Goal: Complete application form

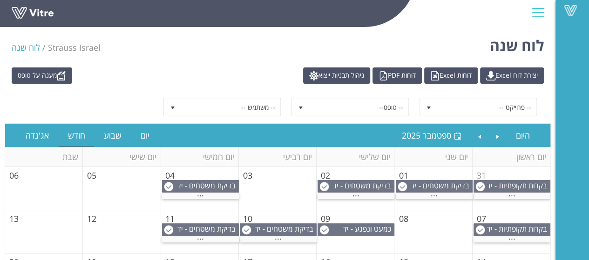
scroll to position [140, 0]
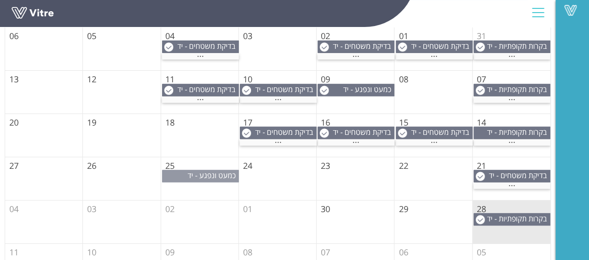
click at [199, 177] on span "כמעט ונפגע - יד [PERSON_NAME]" at bounding box center [210, 181] width 58 height 20
click at [205, 186] on td "25" at bounding box center [200, 178] width 78 height 43
click at [205, 174] on span "כמעט ונפגע - יד [PERSON_NAME]" at bounding box center [210, 181] width 58 height 20
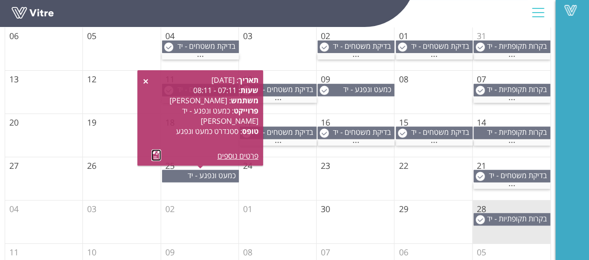
click at [154, 155] on link at bounding box center [156, 156] width 10 height 12
click at [148, 210] on td "03" at bounding box center [122, 222] width 78 height 43
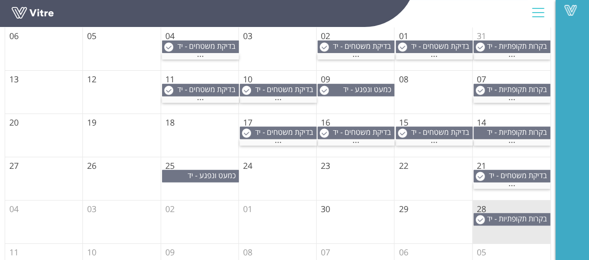
click at [208, 184] on td "25" at bounding box center [200, 178] width 78 height 43
click at [206, 202] on td "02" at bounding box center [200, 222] width 78 height 43
click at [211, 184] on td "25" at bounding box center [200, 178] width 78 height 43
click at [212, 175] on span "כמעט ונפגע - יד [PERSON_NAME]" at bounding box center [210, 181] width 58 height 20
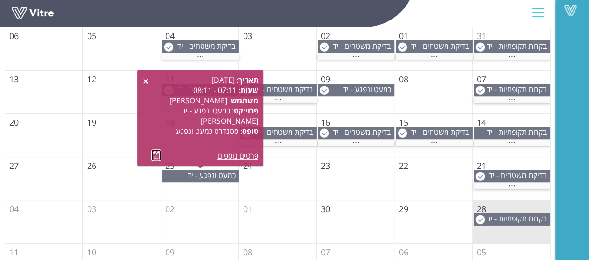
click at [154, 156] on link at bounding box center [156, 156] width 10 height 12
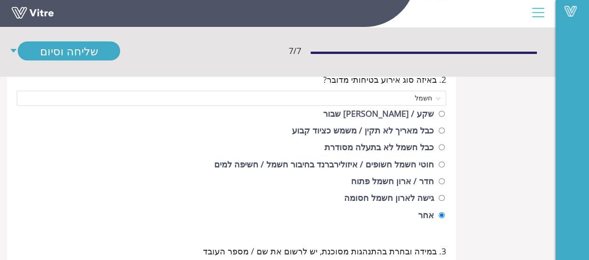
scroll to position [140, 0]
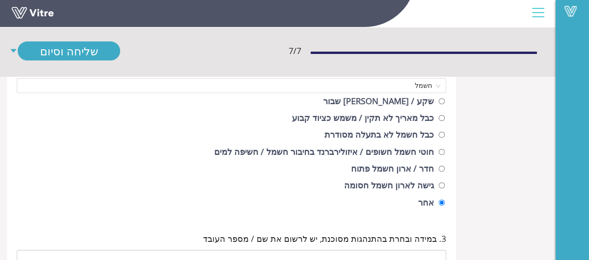
type input "1601 מכוורת יד [PERSON_NAME]"
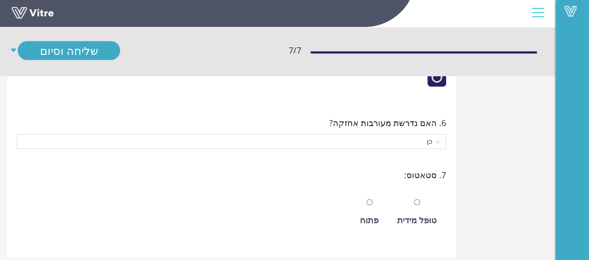
scroll to position [451, 0]
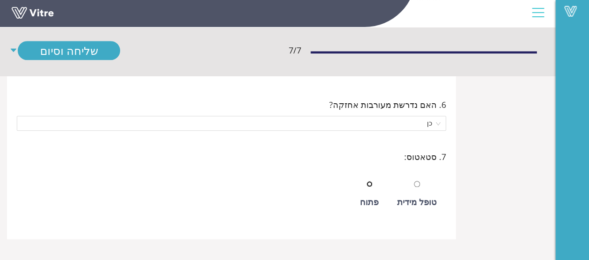
click at [370, 183] on input "radio" at bounding box center [370, 184] width 6 height 6
radio input "true"
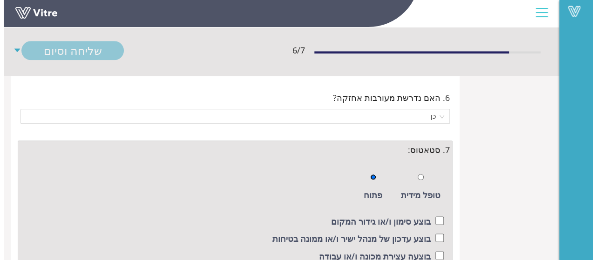
scroll to position [540, 0]
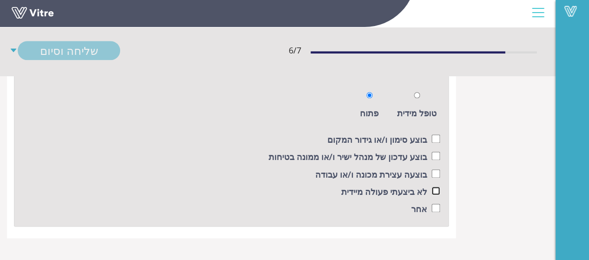
click at [436, 191] on input "checkbox" at bounding box center [436, 191] width 8 height 8
checkbox input "true"
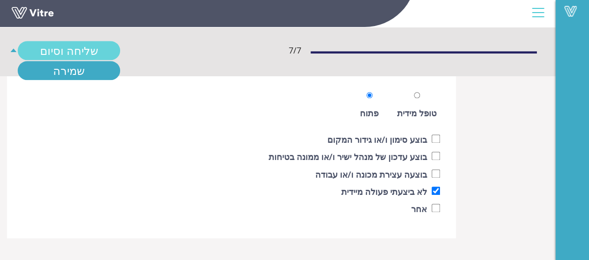
click at [68, 54] on link "שליחה וסיום" at bounding box center [69, 50] width 102 height 19
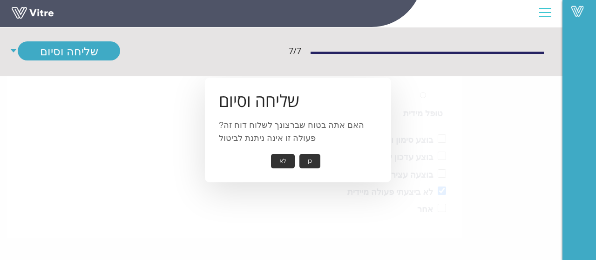
click at [310, 159] on button "כן" at bounding box center [310, 161] width 21 height 14
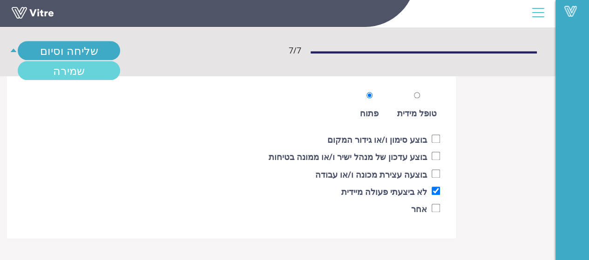
click at [82, 69] on link "שמירה" at bounding box center [69, 70] width 102 height 19
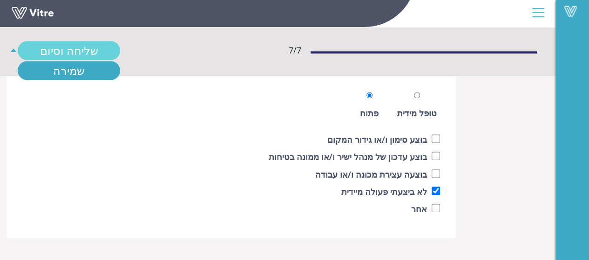
click at [84, 44] on link "שליחה וסיום" at bounding box center [69, 50] width 102 height 19
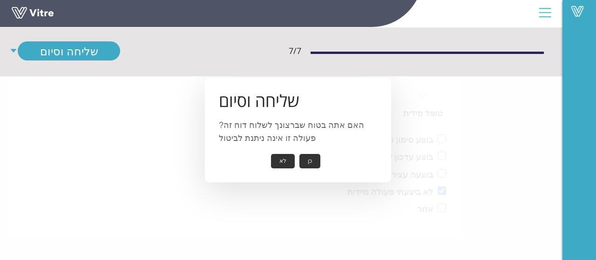
click at [312, 159] on button "כן" at bounding box center [310, 161] width 21 height 14
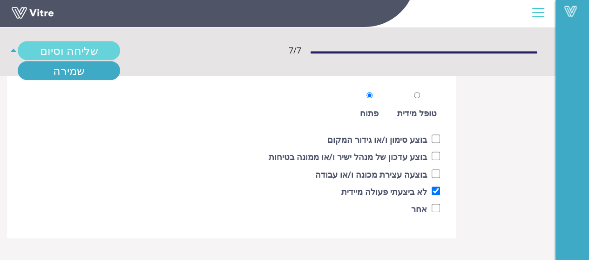
click at [101, 49] on link "שליחה וסיום" at bounding box center [69, 50] width 102 height 19
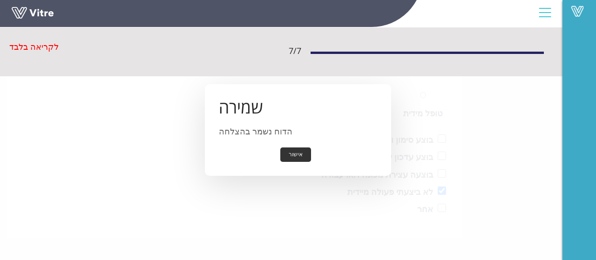
click at [58, 72] on div "7 / 7 לקריאה בלבד" at bounding box center [281, 51] width 563 height 50
click at [295, 150] on button "אישור" at bounding box center [295, 155] width 31 height 14
